Goal: Transaction & Acquisition: Purchase product/service

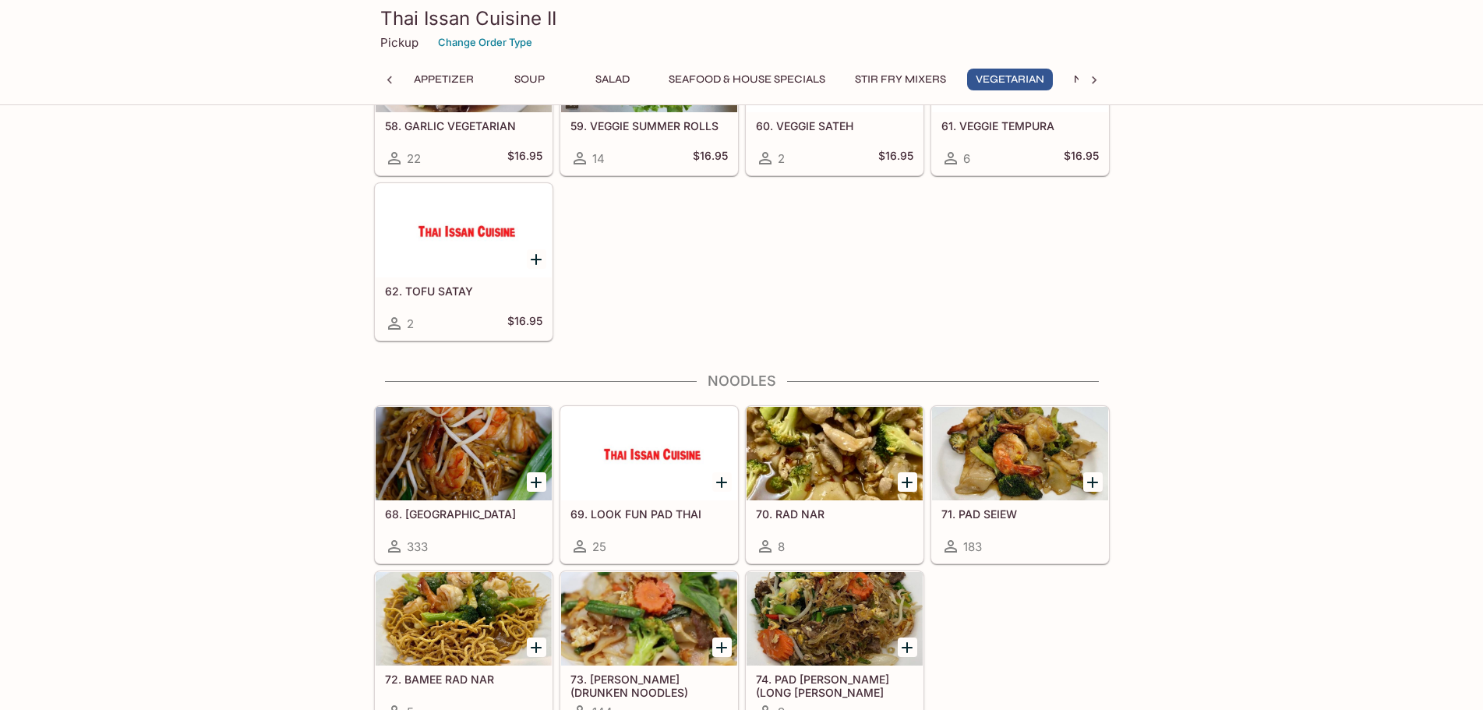
scroll to position [2571, 0]
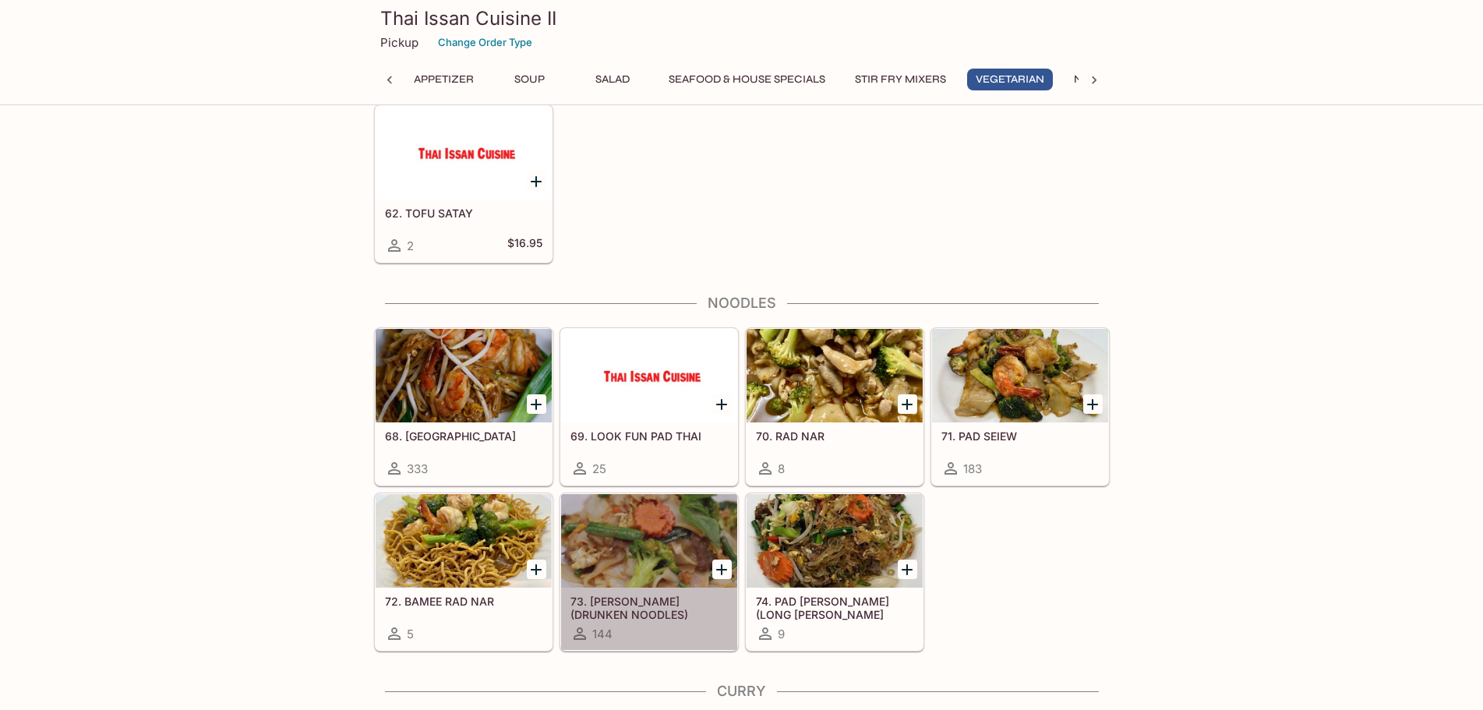
click at [671, 548] on div at bounding box center [649, 540] width 176 height 93
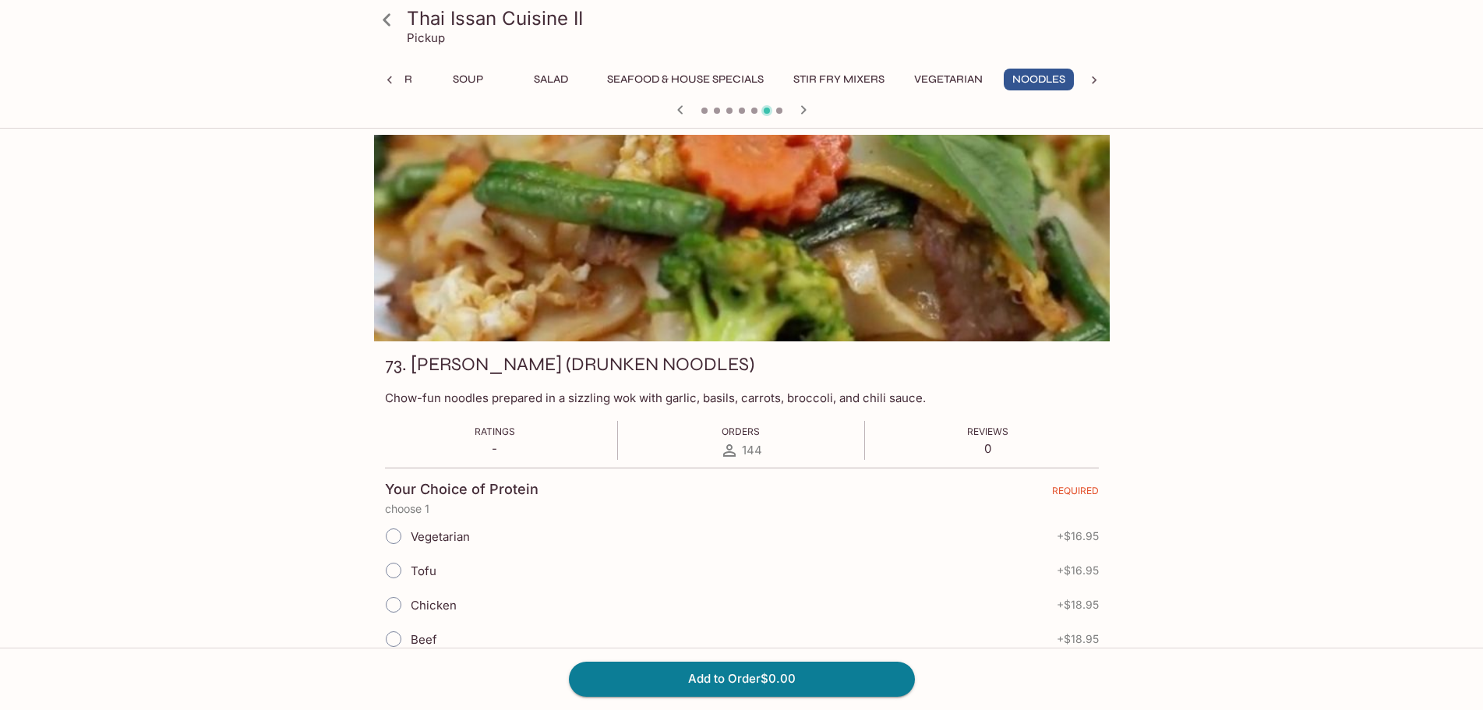
scroll to position [0, 69]
click at [659, 257] on div at bounding box center [741, 238] width 735 height 206
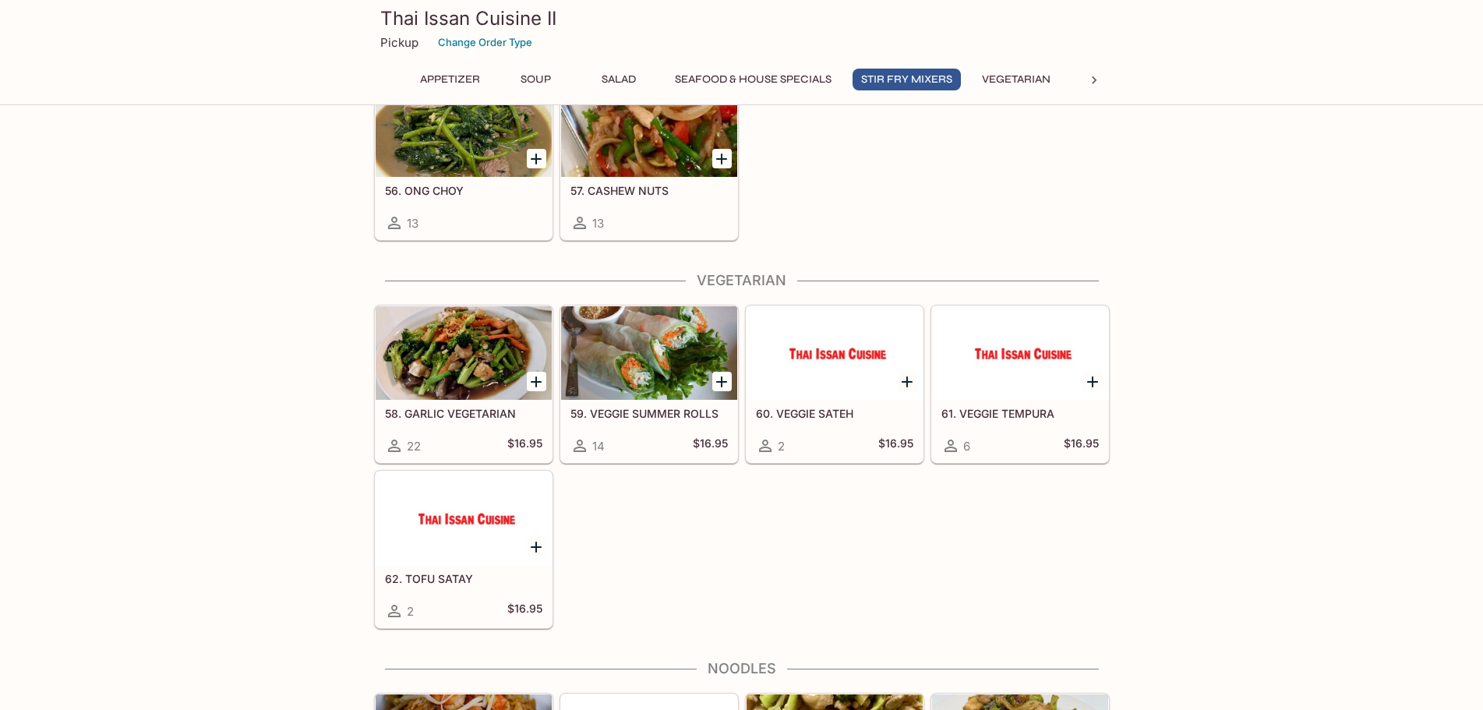
scroll to position [2517, 0]
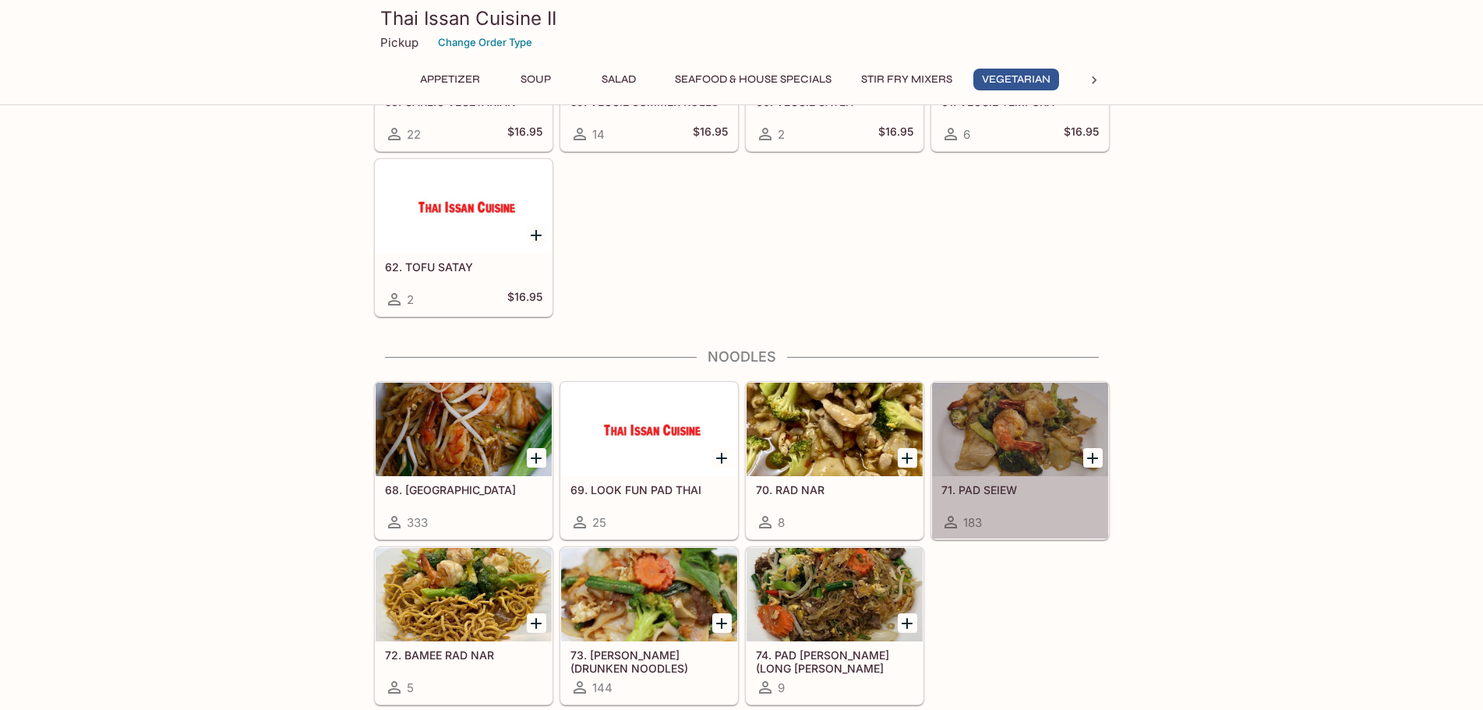
click at [1055, 440] on div at bounding box center [1020, 429] width 176 height 93
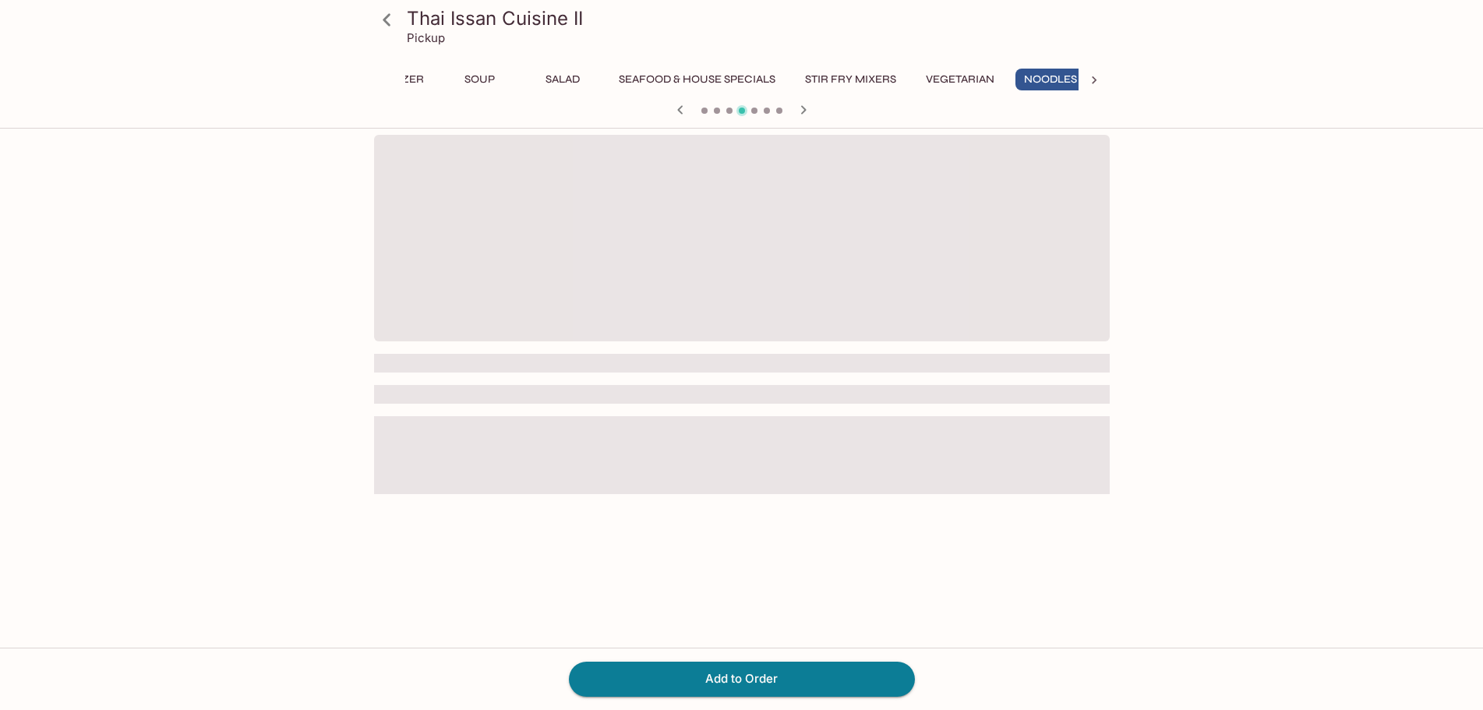
scroll to position [0, 69]
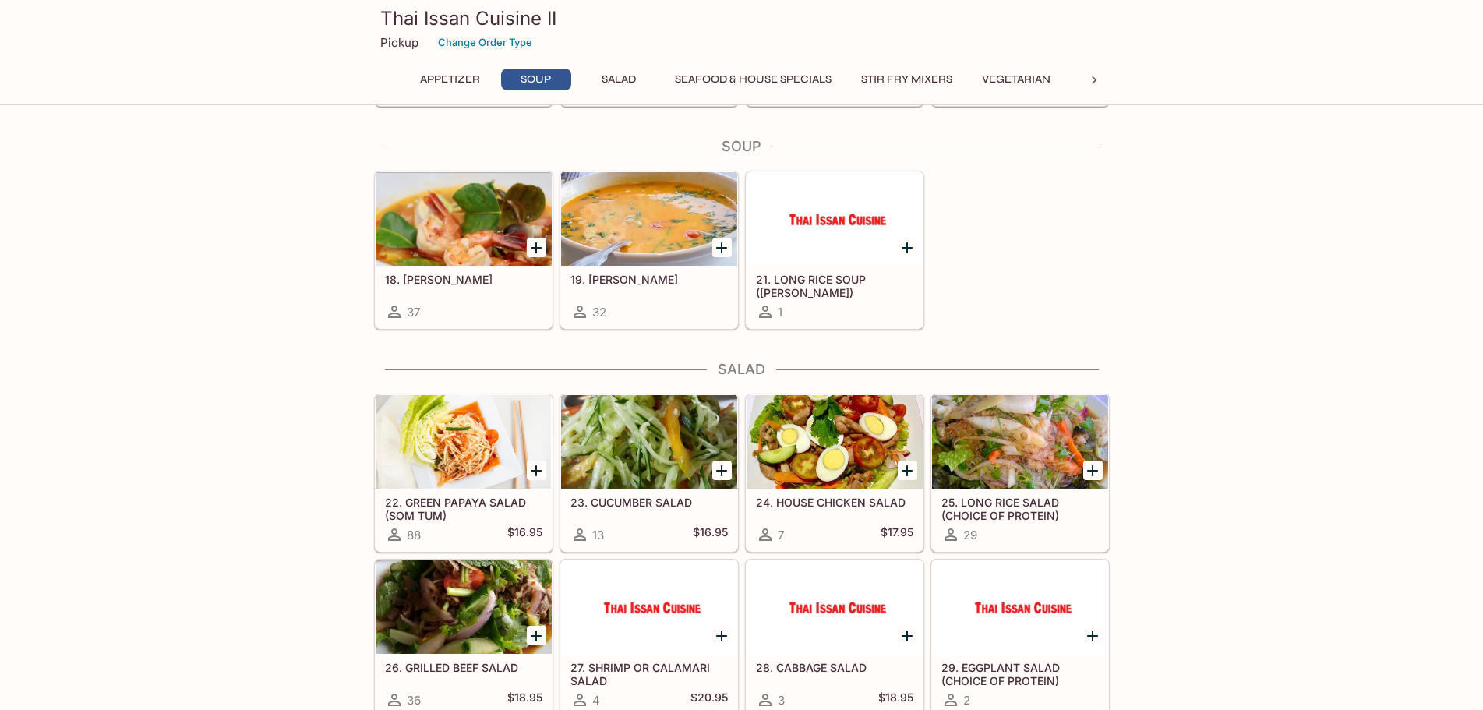
scroll to position [647, 0]
